Goal: Information Seeking & Learning: Learn about a topic

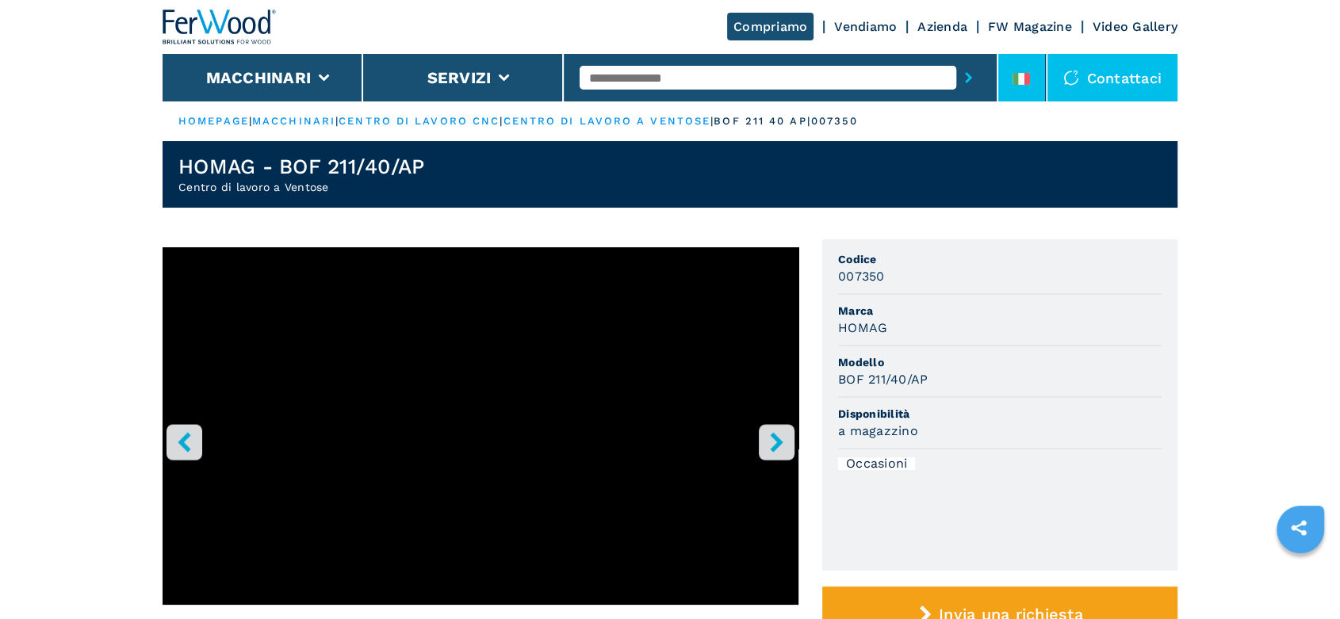
click at [1011, 63] on li at bounding box center [1022, 78] width 48 height 48
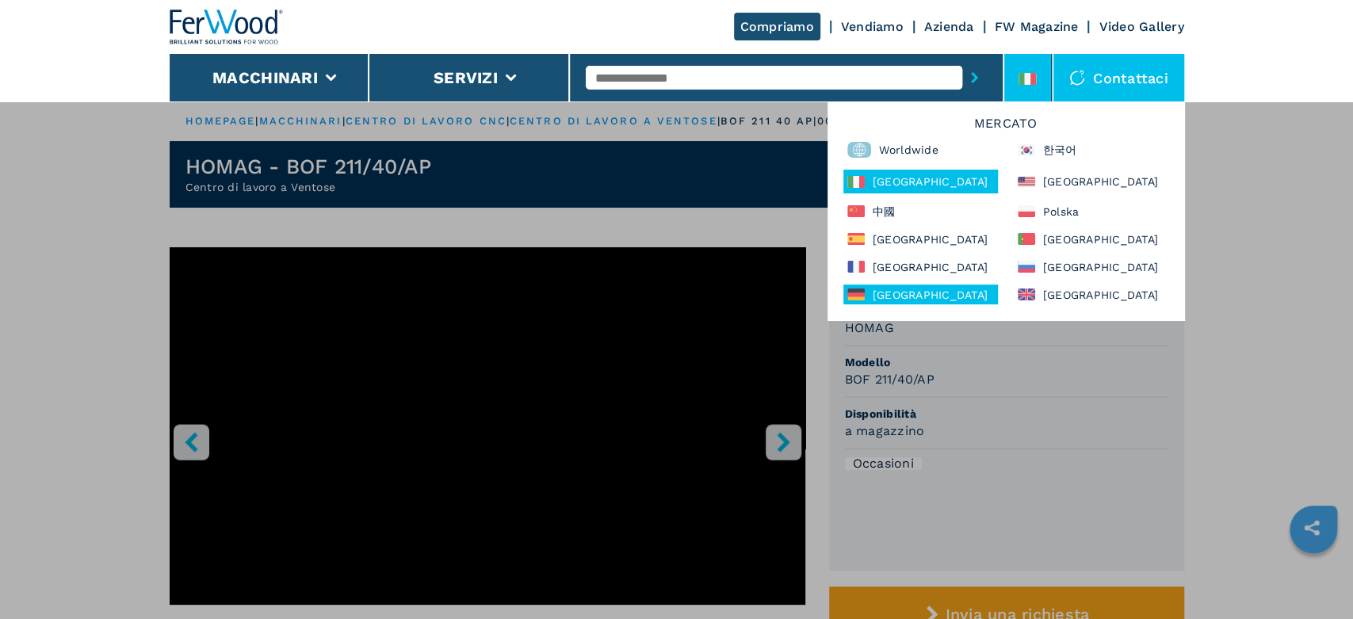
click at [937, 297] on div "Deutschland" at bounding box center [920, 295] width 155 height 20
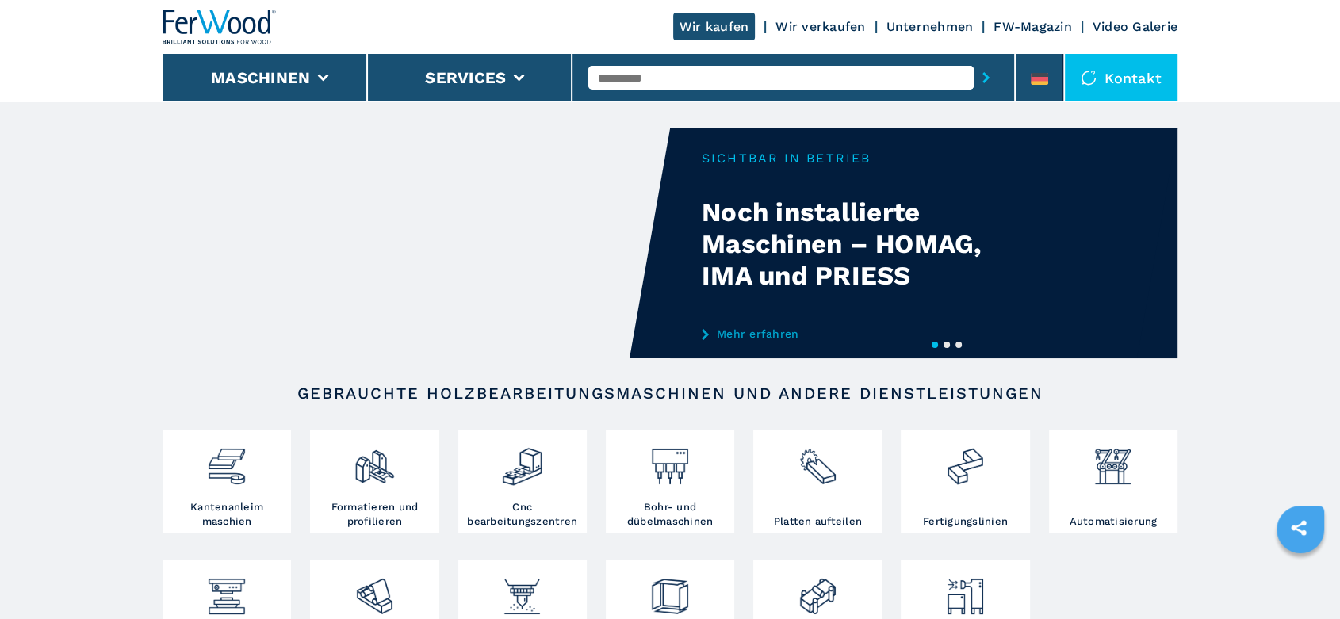
click at [613, 75] on input "text" at bounding box center [780, 78] width 385 height 24
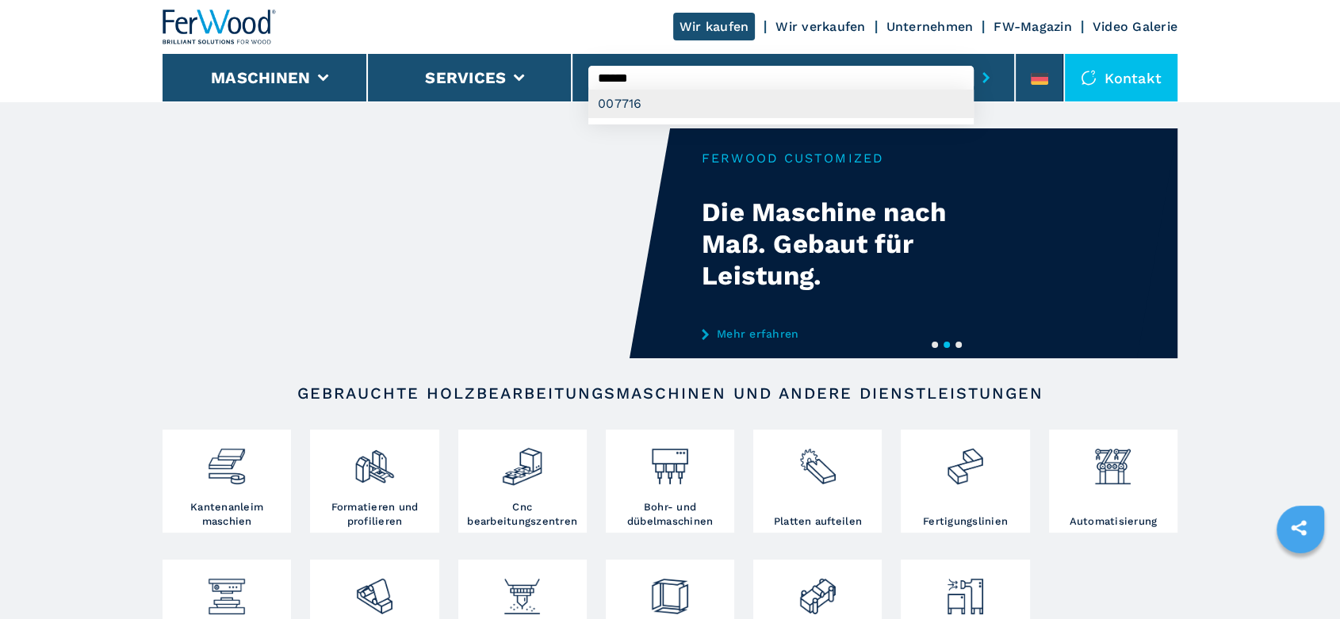
type input "******"
click at [633, 101] on div "007716" at bounding box center [780, 104] width 385 height 29
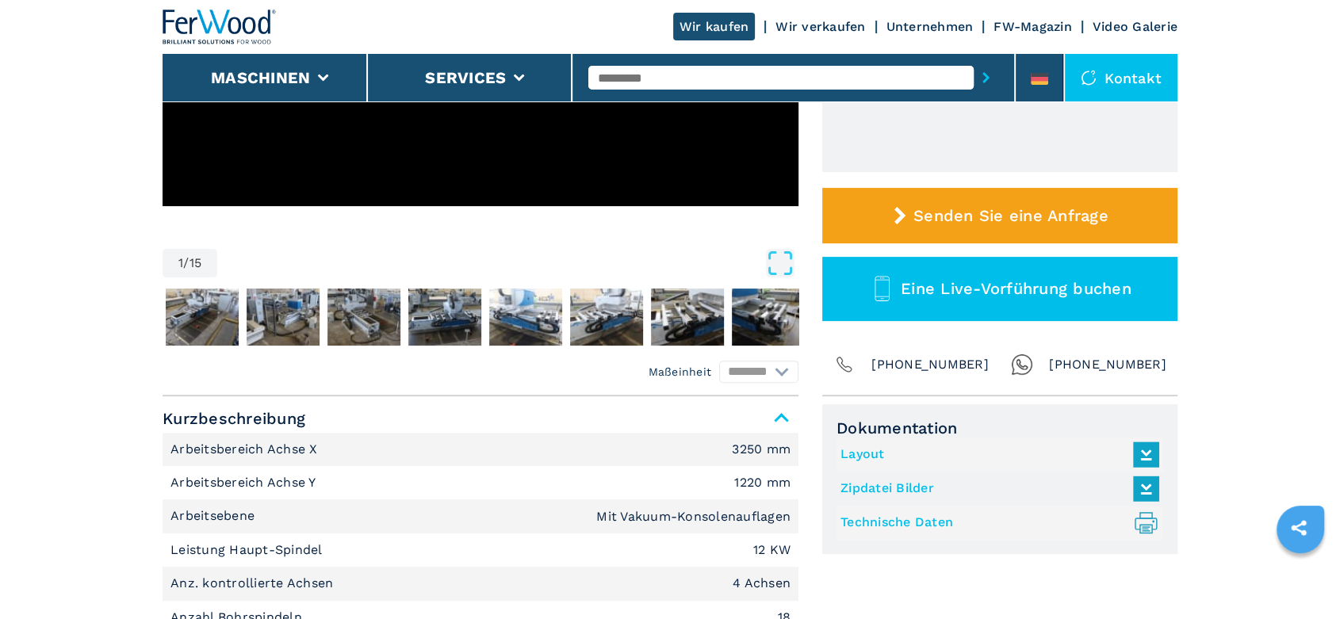
scroll to position [528, 0]
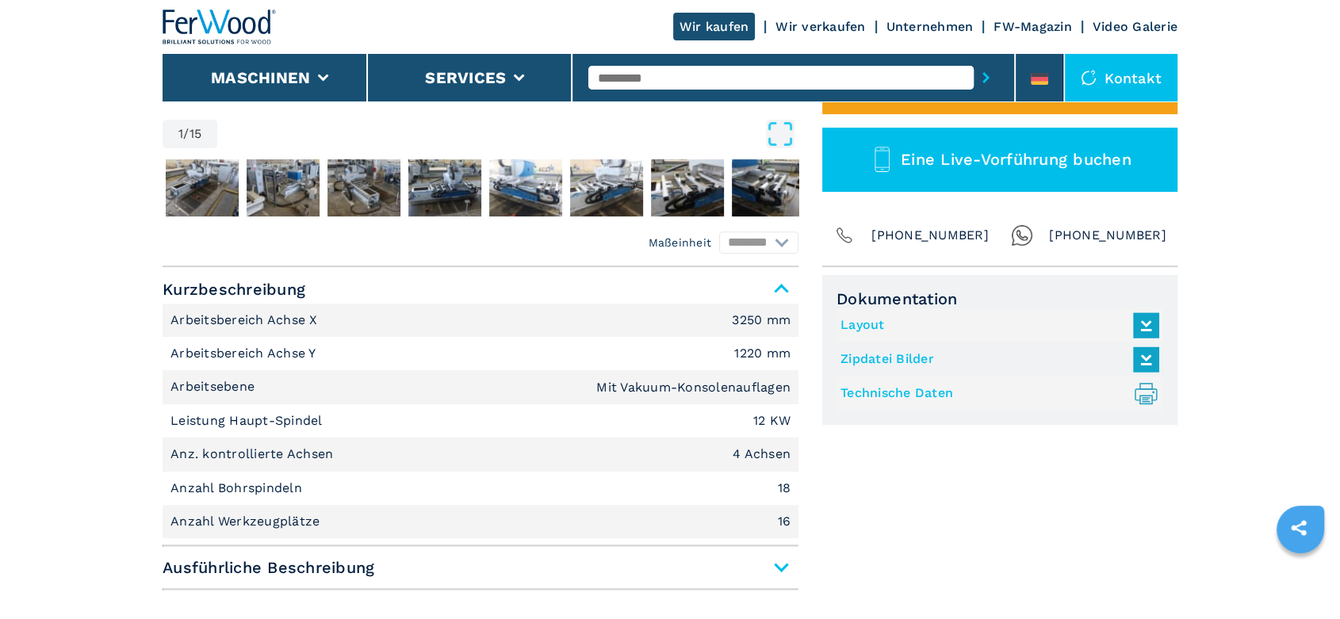
click at [902, 392] on link "Technische Daten .prefix__st0{stroke-linecap:round;stroke-linejoin:round}.prefi…" at bounding box center [995, 393] width 311 height 26
click at [628, 81] on input "text" at bounding box center [780, 78] width 385 height 24
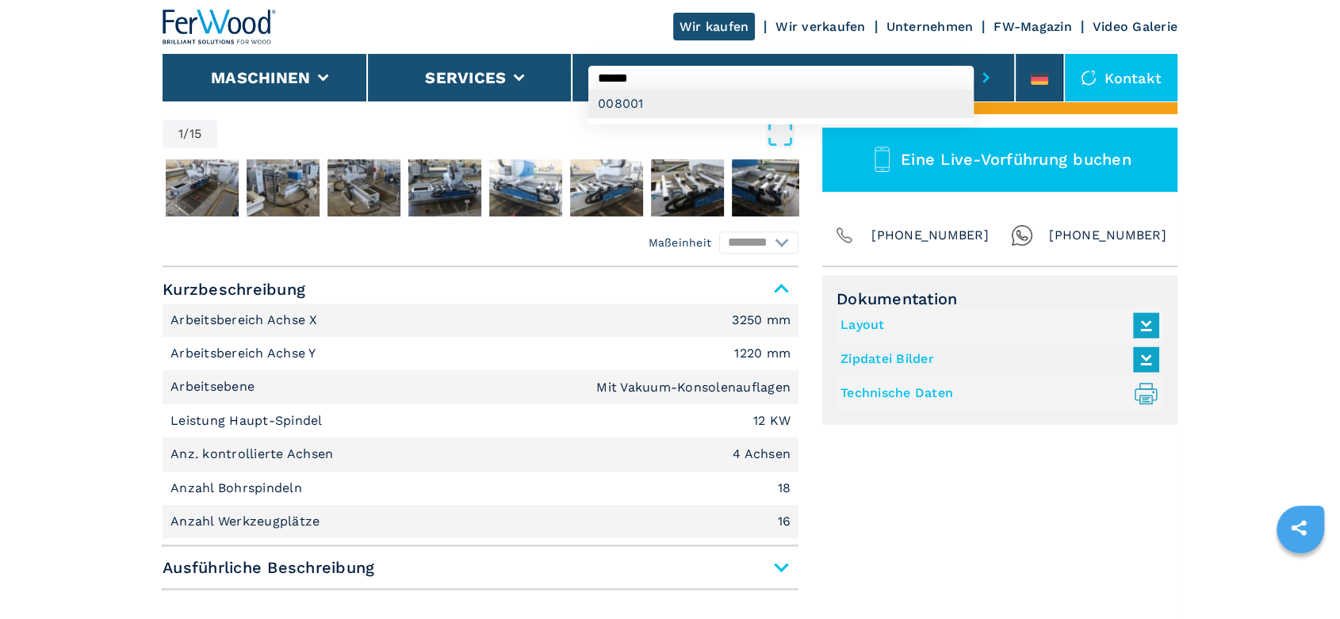
type input "******"
click at [628, 107] on div "008001" at bounding box center [780, 104] width 385 height 29
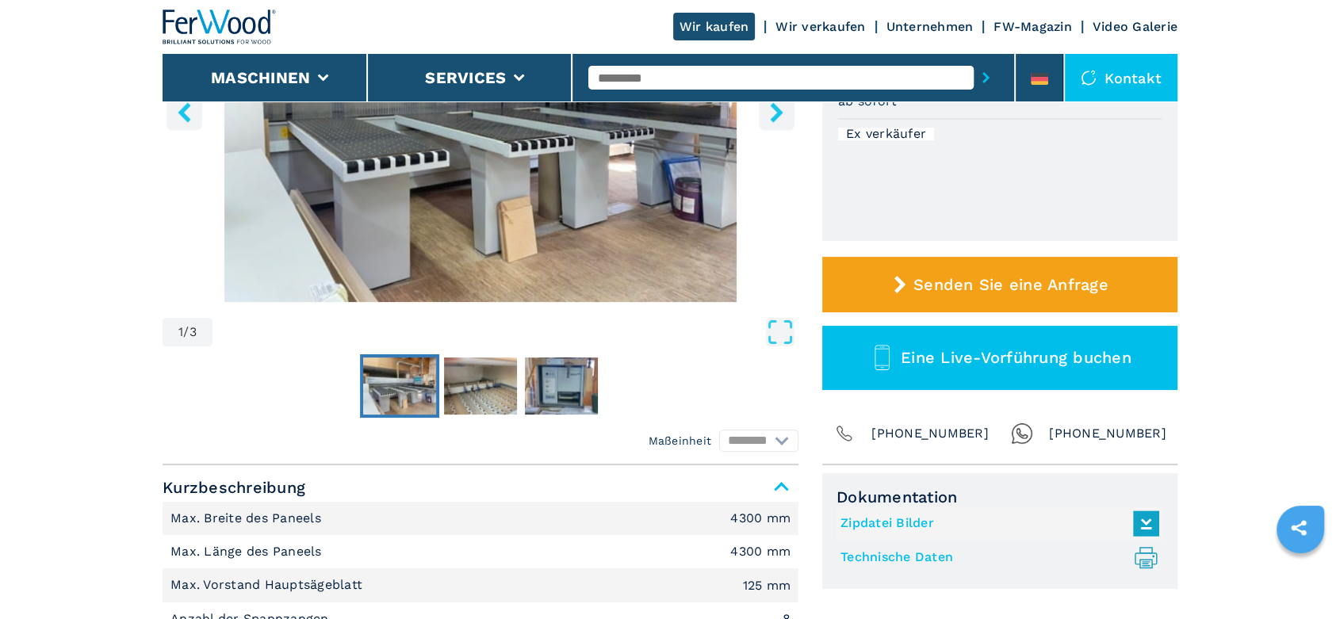
scroll to position [352, 0]
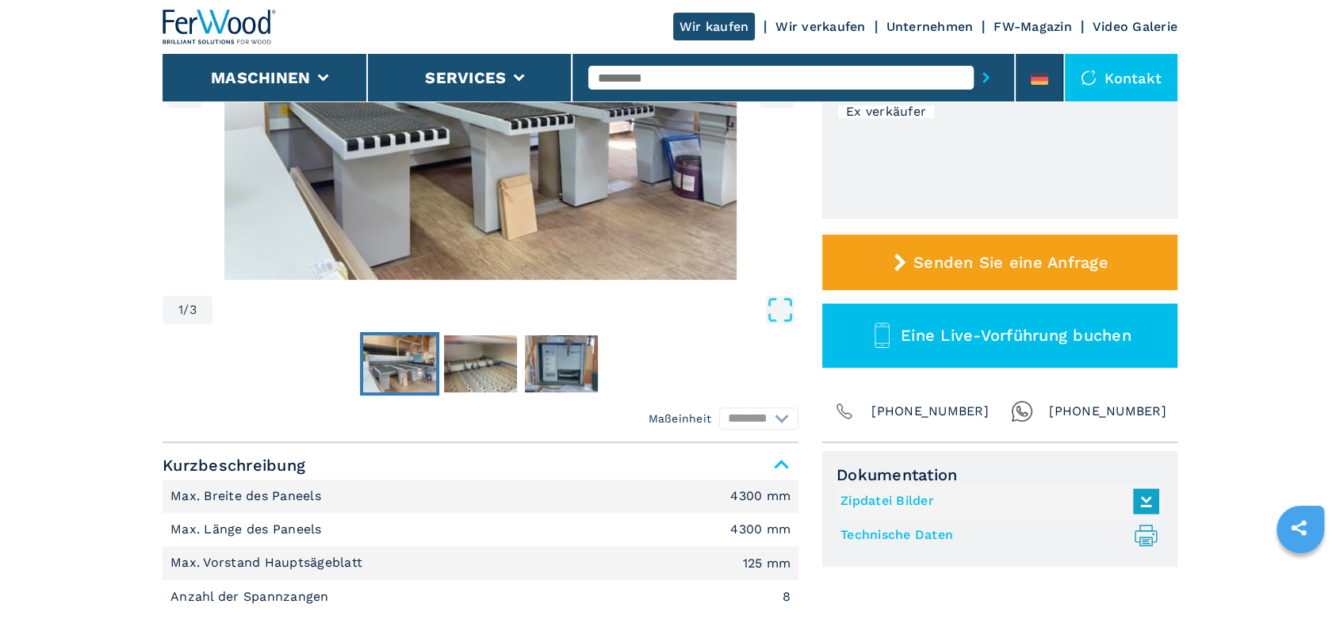
click at [880, 536] on link "Technische Daten .prefix__st0{stroke-linecap:round;stroke-linejoin:round}.prefi…" at bounding box center [995, 535] width 311 height 26
